Goal: Task Accomplishment & Management: Manage account settings

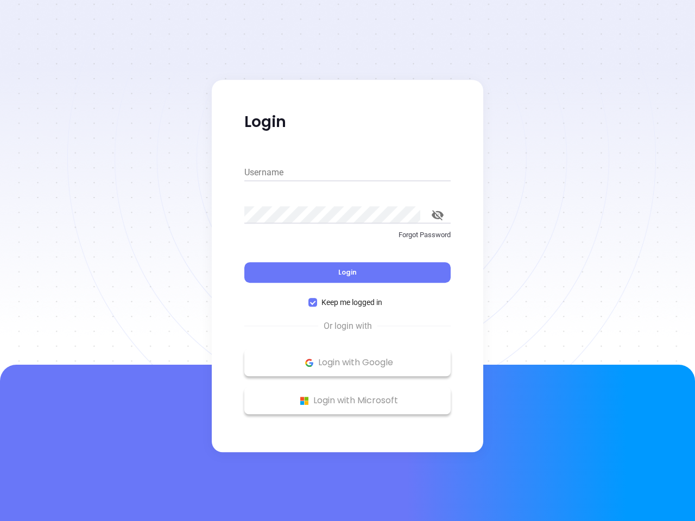
click at [347, 260] on div "Login" at bounding box center [347, 266] width 206 height 34
click at [347, 173] on input "Username" at bounding box center [347, 172] width 206 height 17
click at [437, 215] on icon "toggle password visibility" at bounding box center [437, 215] width 12 height 10
click at [347, 272] on span "Login" at bounding box center [347, 271] width 18 height 9
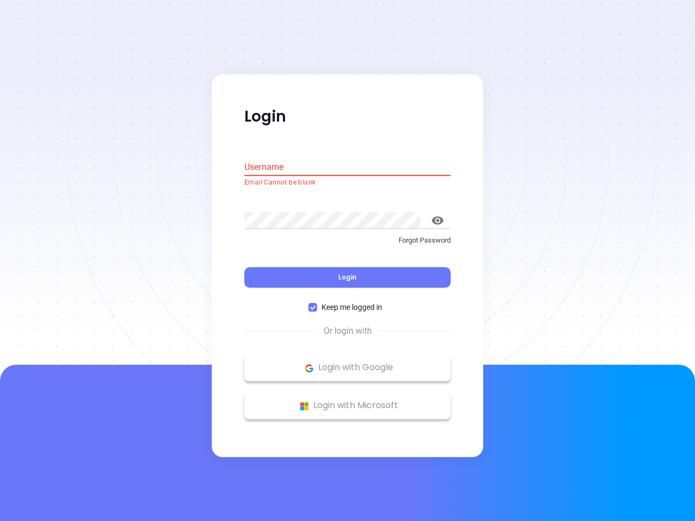
click at [347, 302] on span "Keep me logged in" at bounding box center [351, 308] width 69 height 12
click at [317, 303] on input "Keep me logged in" at bounding box center [312, 307] width 9 height 9
checkbox input "false"
click at [347, 362] on p "Login with Google" at bounding box center [347, 368] width 195 height 16
click at [347, 400] on p "Login with Microsoft" at bounding box center [347, 406] width 195 height 16
